Goal: Task Accomplishment & Management: Manage account settings

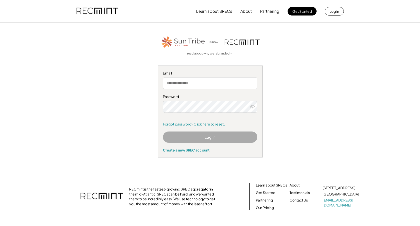
type input "**********"
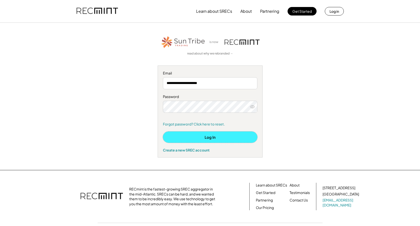
click at [213, 137] on button "Log In" at bounding box center [210, 137] width 95 height 11
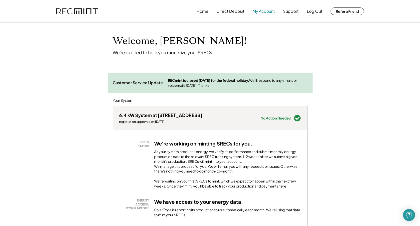
click at [266, 12] on button "My Account" at bounding box center [264, 11] width 22 height 10
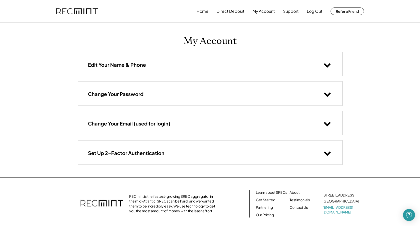
click at [327, 154] on use at bounding box center [327, 154] width 7 height 4
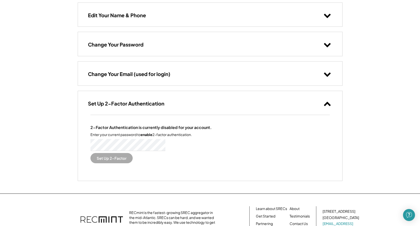
scroll to position [50, 0]
click at [114, 159] on button "Set Up 2-Factor" at bounding box center [112, 158] width 42 height 10
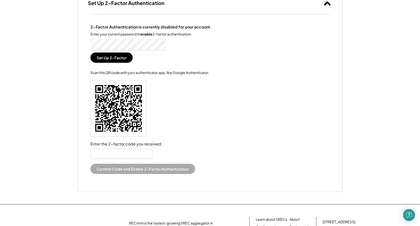
scroll to position [125, 0]
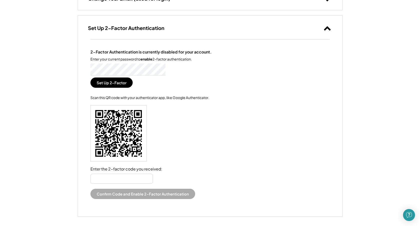
click at [116, 179] on input "input" at bounding box center [122, 179] width 63 height 10
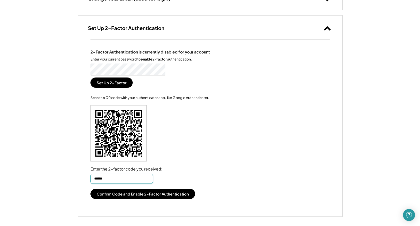
type input "******"
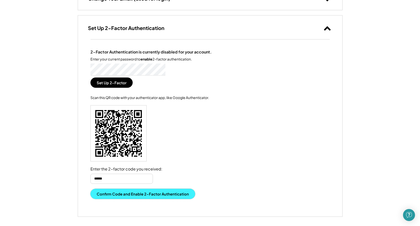
click at [147, 194] on button "Confirm Code and Enable 2-Factor Authentication" at bounding box center [143, 194] width 105 height 10
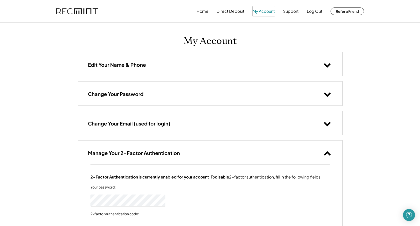
click at [268, 11] on button "My Account" at bounding box center [264, 11] width 22 height 10
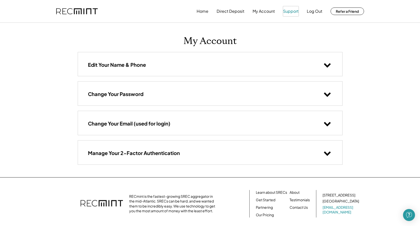
click at [293, 12] on button "Support" at bounding box center [291, 11] width 16 height 10
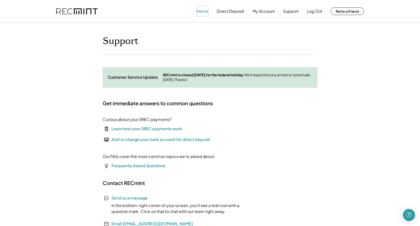
click at [199, 12] on button "Home" at bounding box center [203, 11] width 12 height 10
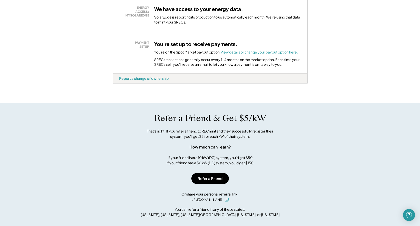
scroll to position [225, 0]
